Goal: Task Accomplishment & Management: Use online tool/utility

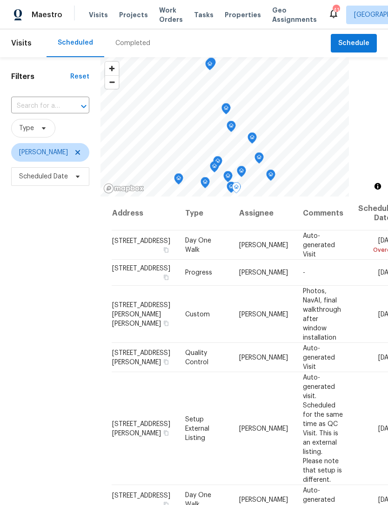
click at [0, 0] on span at bounding box center [0, 0] width 0 height 0
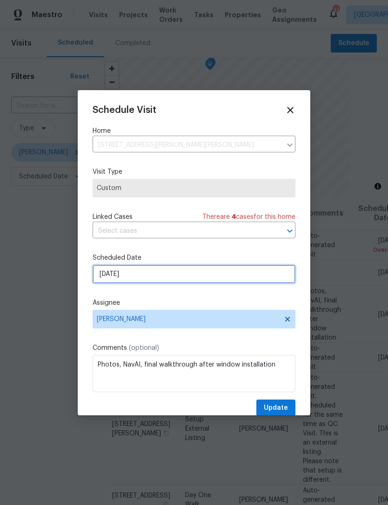
click at [158, 271] on input "[DATE]" at bounding box center [194, 274] width 203 height 19
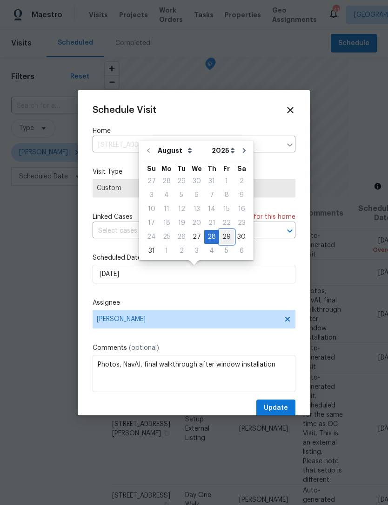
click at [222, 233] on div "29" at bounding box center [226, 237] width 15 height 13
type input "8/29/2025"
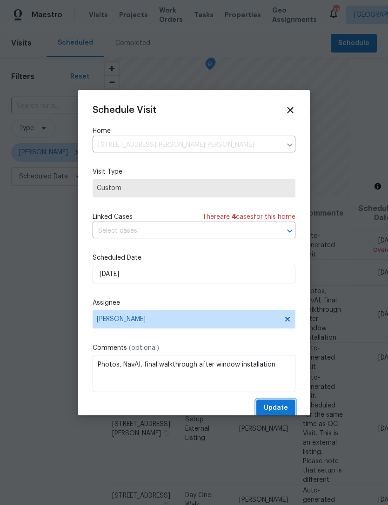
click at [292, 408] on button "Update" at bounding box center [275, 408] width 39 height 17
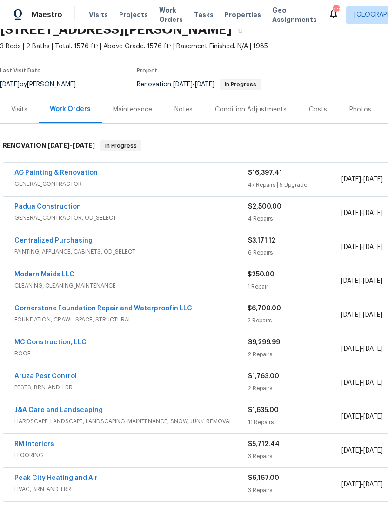
scroll to position [46, 0]
click at [233, 358] on div "MC Construction, LLC ROOF" at bounding box center [130, 349] width 233 height 22
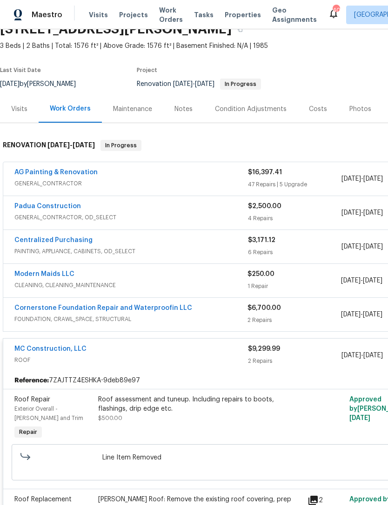
click at [199, 248] on span "PAINTING, APPLIANCE, CABINETS, OD_SELECT" at bounding box center [130, 251] width 233 height 9
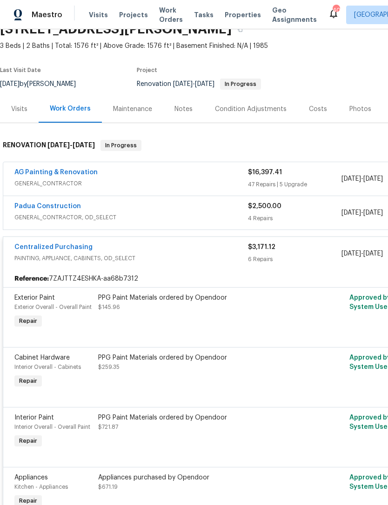
click at [125, 259] on span "PAINTING, APPLIANCE, CABINETS, OD_SELECT" at bounding box center [130, 258] width 233 height 9
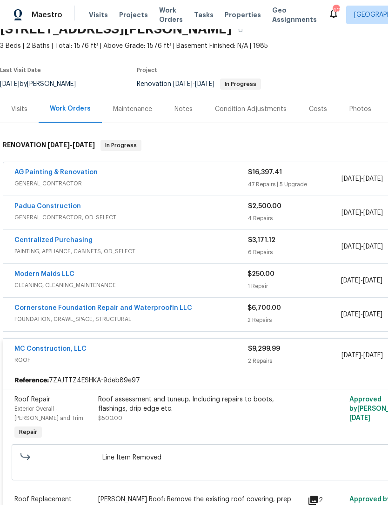
click at [172, 353] on div "MC Construction, LLC" at bounding box center [130, 350] width 233 height 11
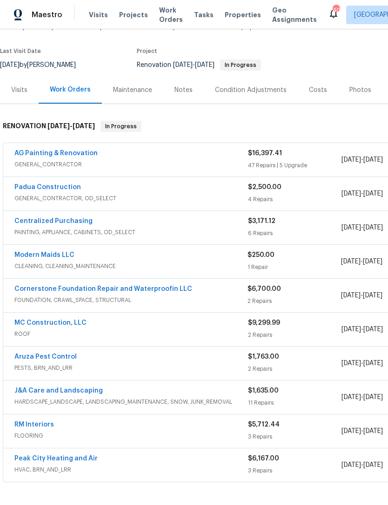
scroll to position [66, 0]
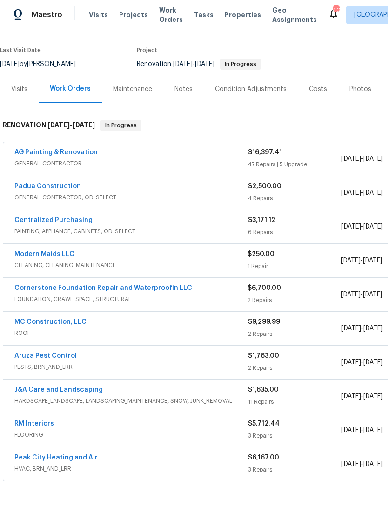
click at [229, 290] on div "Cornerstone Foundation Repair and Waterproofin LLC" at bounding box center [130, 289] width 233 height 11
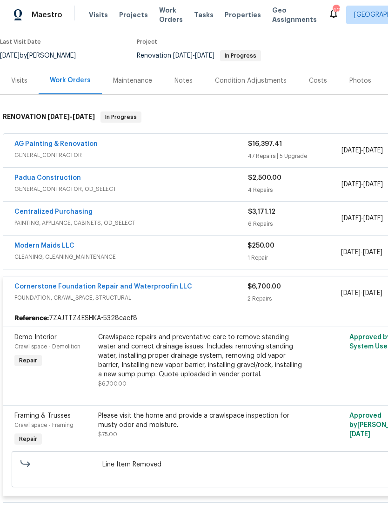
scroll to position [74, 0]
click at [176, 284] on link "Cornerstone Foundation Repair and Waterproofin LLC" at bounding box center [103, 287] width 178 height 7
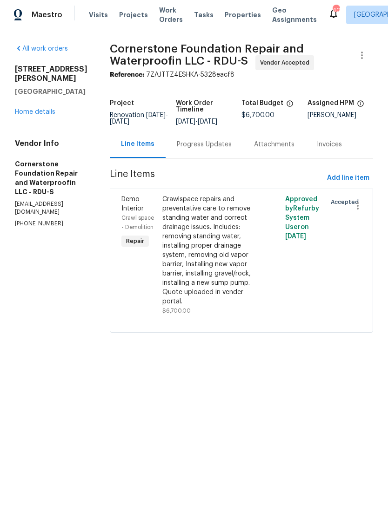
click at [173, 236] on div "Crawlspace repairs and preventative care to remove standing water and correct d…" at bounding box center [210, 251] width 97 height 112
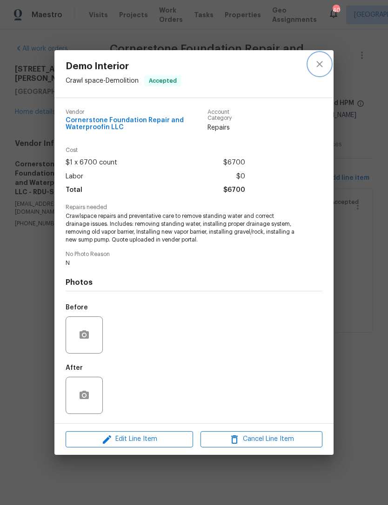
click at [314, 66] on icon "close" at bounding box center [319, 64] width 11 height 11
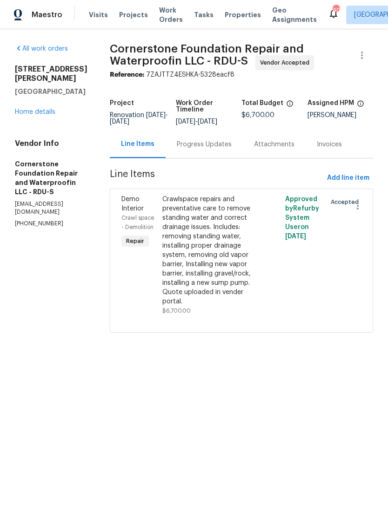
click at [180, 148] on div "Progress Updates" at bounding box center [204, 144] width 55 height 9
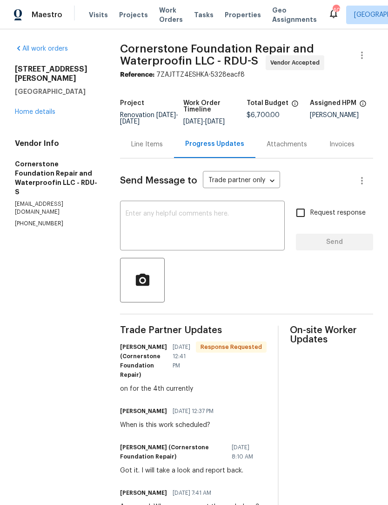
click at [44, 109] on link "Home details" at bounding box center [35, 112] width 40 height 7
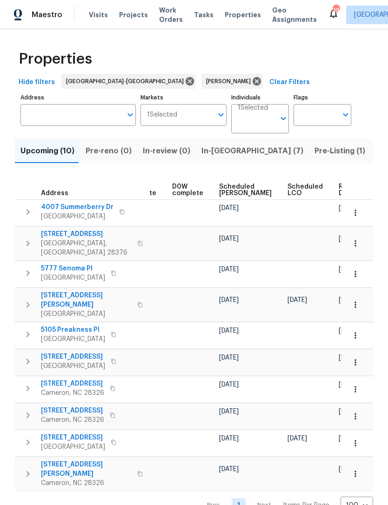
scroll to position [0, 234]
click at [232, 188] on span "Scheduled COE" at bounding box center [245, 190] width 53 height 13
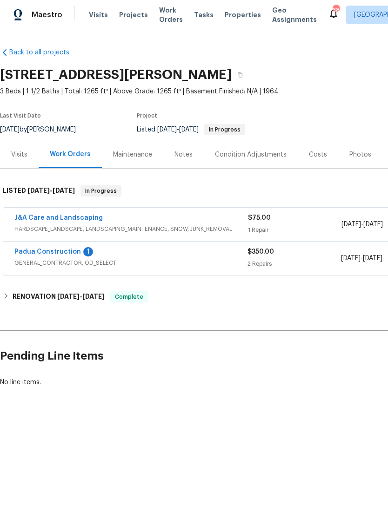
click at [68, 250] on link "Padua Construction" at bounding box center [47, 252] width 66 height 7
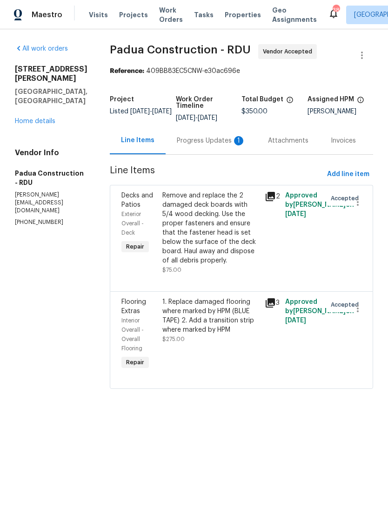
click at [200, 141] on div "Progress Updates 1" at bounding box center [211, 140] width 69 height 9
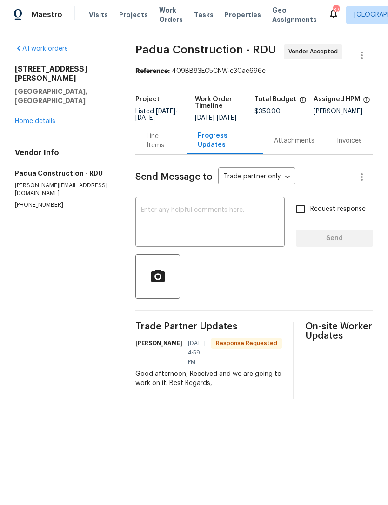
click at [198, 222] on textarea at bounding box center [210, 223] width 138 height 33
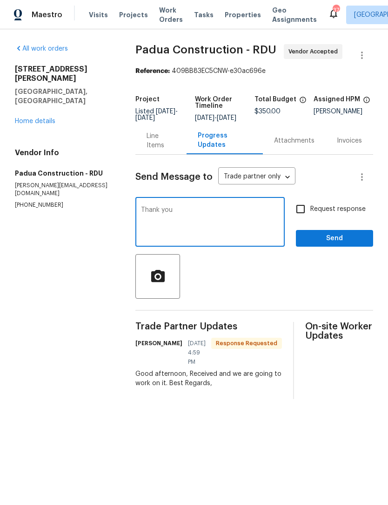
type textarea "Thank you"
click at [324, 245] on span "Send" at bounding box center [334, 239] width 62 height 12
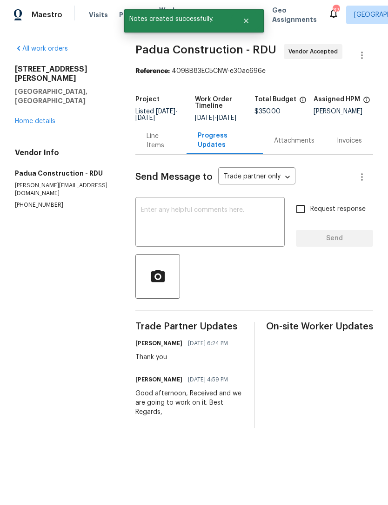
click at [39, 118] on link "Home details" at bounding box center [35, 121] width 40 height 7
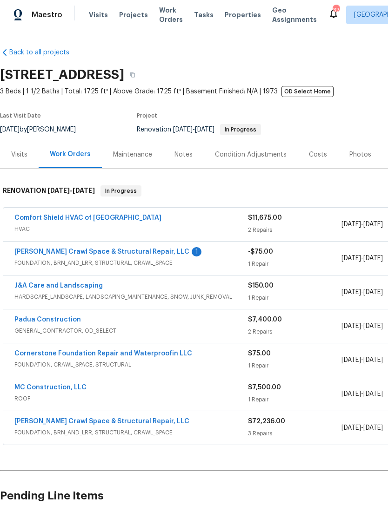
click at [138, 250] on link "[PERSON_NAME] Crawl Space & Structural Repair, LLC" at bounding box center [101, 252] width 175 height 7
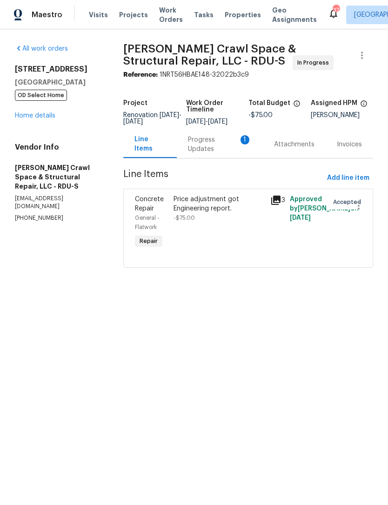
click at [205, 146] on div "Progress Updates 1" at bounding box center [220, 144] width 64 height 19
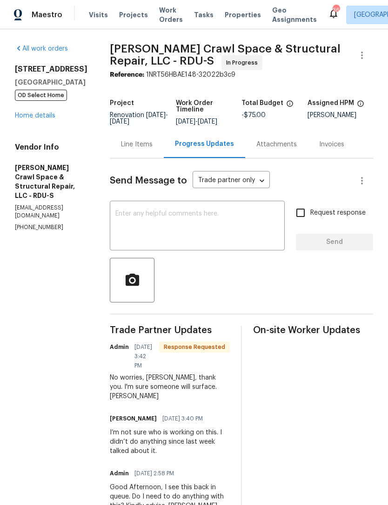
click at [37, 119] on link "Home details" at bounding box center [35, 116] width 40 height 7
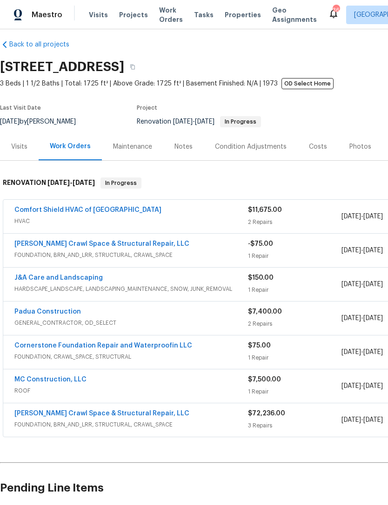
scroll to position [8, 0]
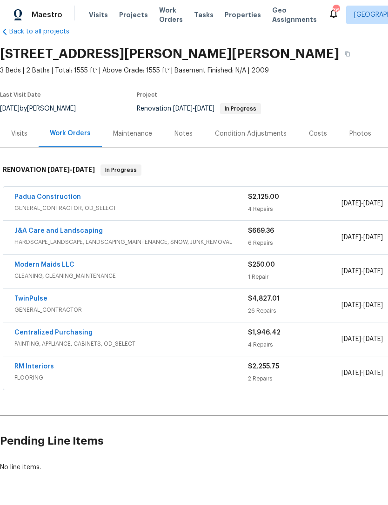
scroll to position [21, 0]
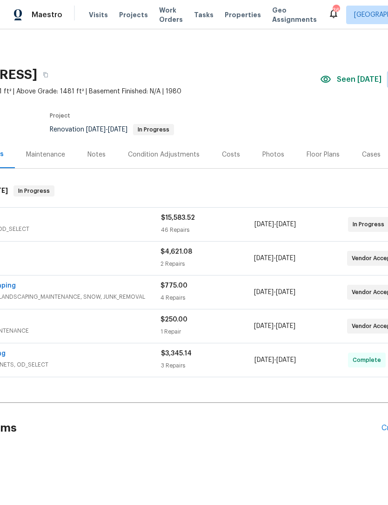
scroll to position [0, 87]
click at [230, 151] on div "Costs" at bounding box center [230, 154] width 18 height 9
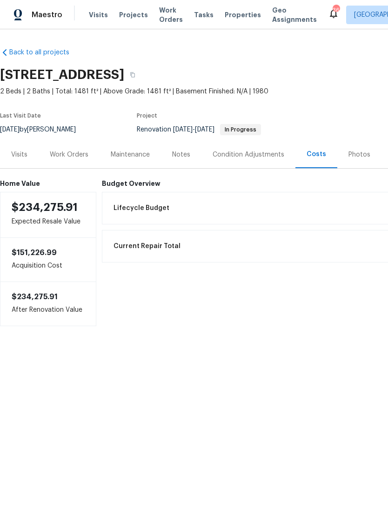
click at [71, 157] on div "Work Orders" at bounding box center [69, 154] width 39 height 9
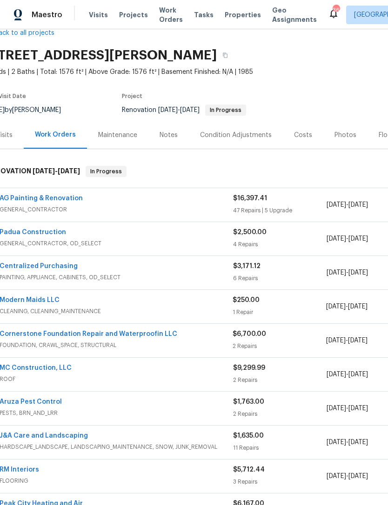
scroll to position [21, 11]
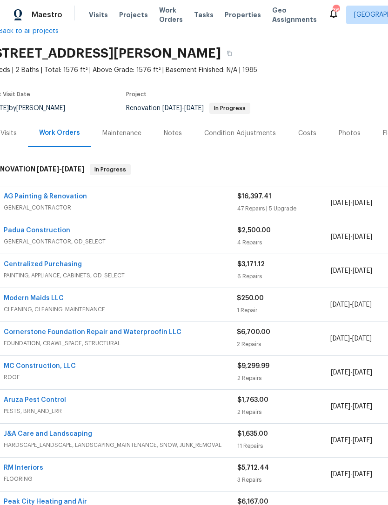
click at [46, 298] on link "Modern Maids LLC" at bounding box center [34, 298] width 60 height 7
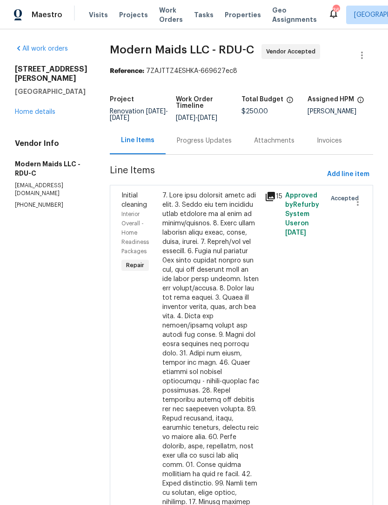
click at [219, 146] on div "Progress Updates" at bounding box center [204, 140] width 55 height 9
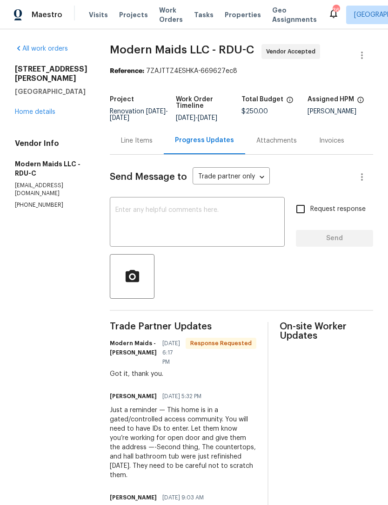
click at [36, 109] on link "Home details" at bounding box center [35, 112] width 40 height 7
